Goal: Task Accomplishment & Management: Complete application form

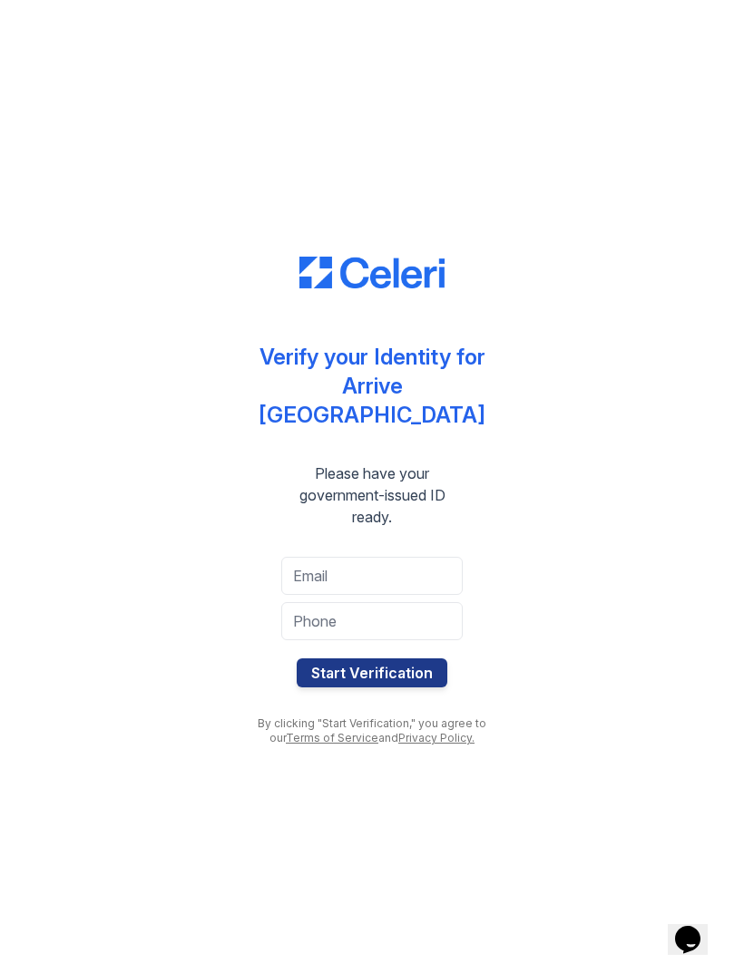
click at [331, 604] on input "tel" at bounding box center [371, 621] width 181 height 38
type input "8057925754"
click at [321, 573] on input "email" at bounding box center [371, 576] width 181 height 38
type input "kgiacci"
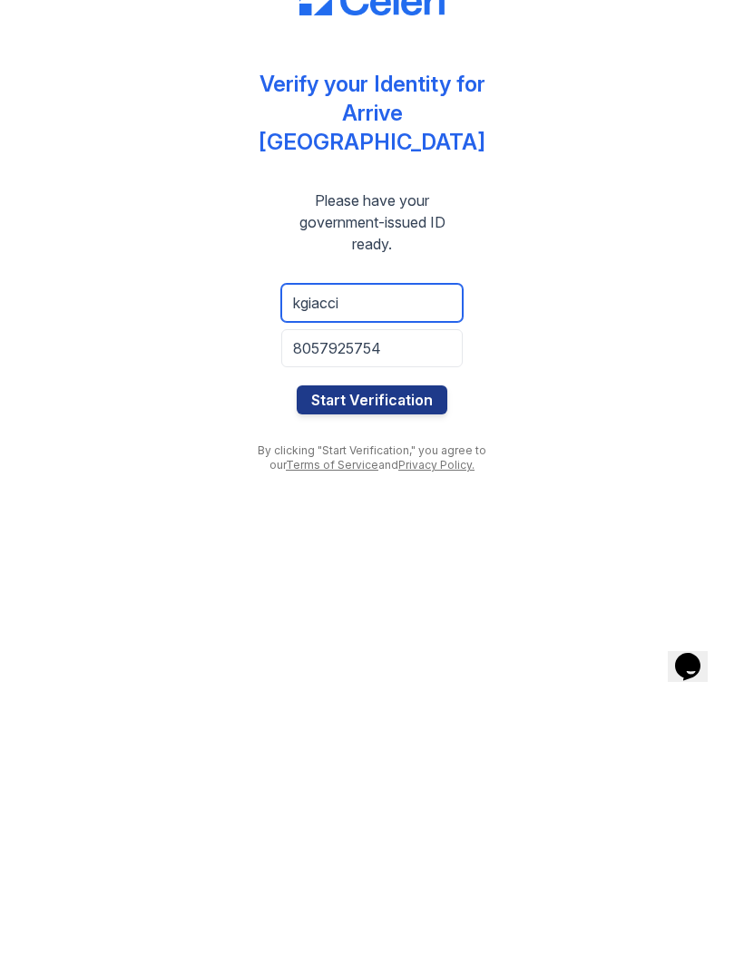
click at [349, 557] on input "kgiacci" at bounding box center [371, 576] width 181 height 38
click at [358, 557] on input "kgiacci" at bounding box center [371, 576] width 181 height 38
click at [346, 557] on input "kgiacci" at bounding box center [371, 576] width 181 height 38
click at [139, 327] on div "Verify your Identity for Arrive [GEOGRAPHIC_DATA] Please have your government-i…" at bounding box center [372, 486] width 686 height 973
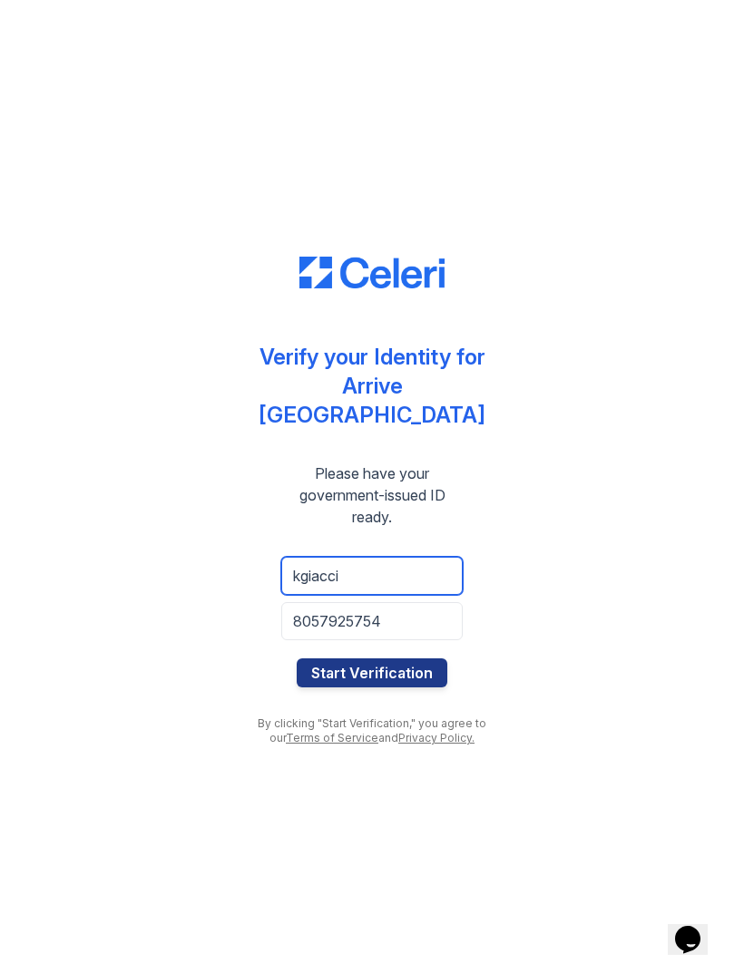
click at [383, 570] on input "kgiacci" at bounding box center [371, 576] width 181 height 38
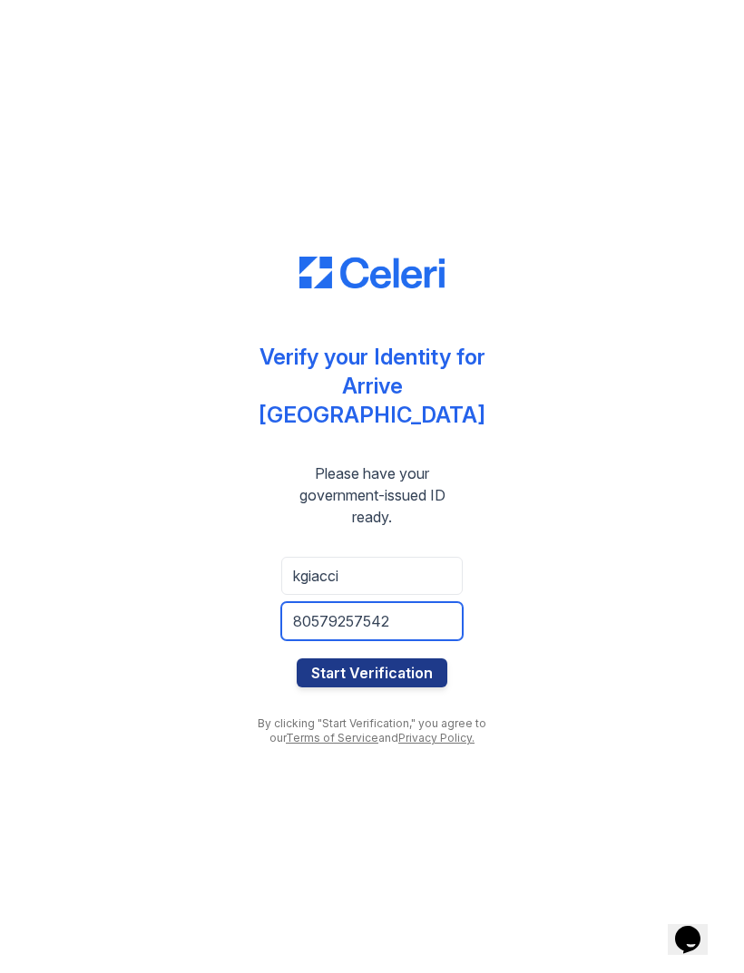
type input "8057925754"
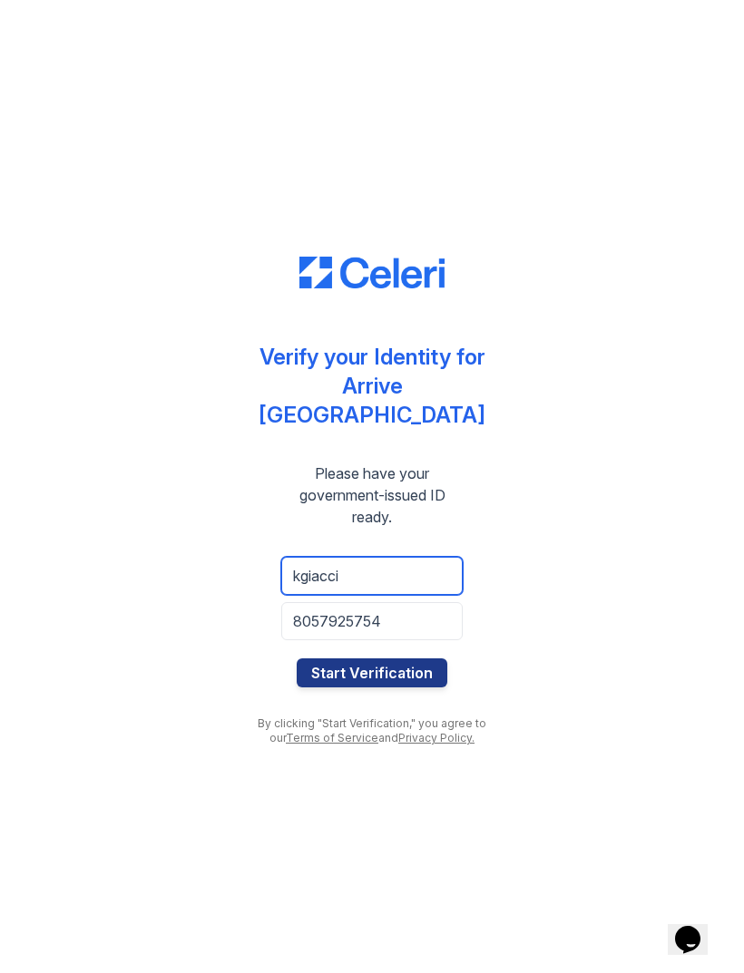
click at [356, 557] on input "kgiacci" at bounding box center [371, 576] width 181 height 38
click at [356, 561] on input "kgiacci" at bounding box center [371, 576] width 181 height 38
type input "[EMAIL_ADDRESS][DOMAIN_NAME]"
click at [396, 659] on button "Start Verification" at bounding box center [372, 673] width 151 height 29
